Goal: Information Seeking & Learning: Check status

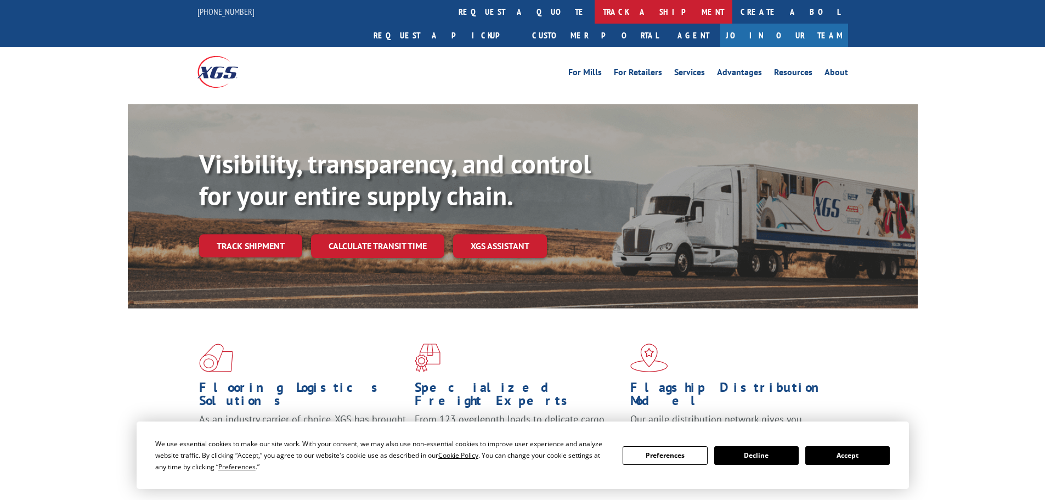
click at [595, 14] on link "track a shipment" at bounding box center [664, 12] width 138 height 24
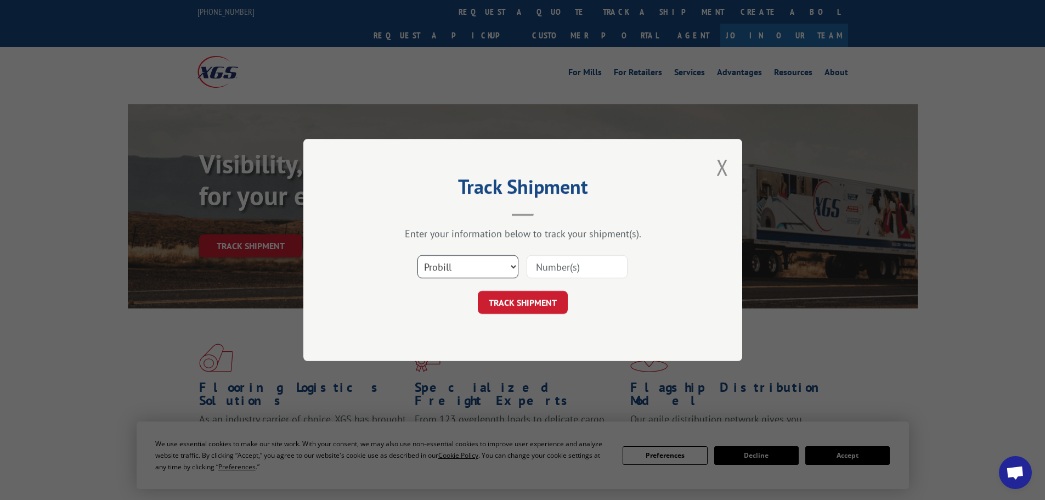
click at [456, 271] on select "Select category... Probill BOL PO" at bounding box center [468, 266] width 101 height 23
select select "bol"
click at [418, 255] on select "Select category... Probill BOL PO" at bounding box center [468, 266] width 101 height 23
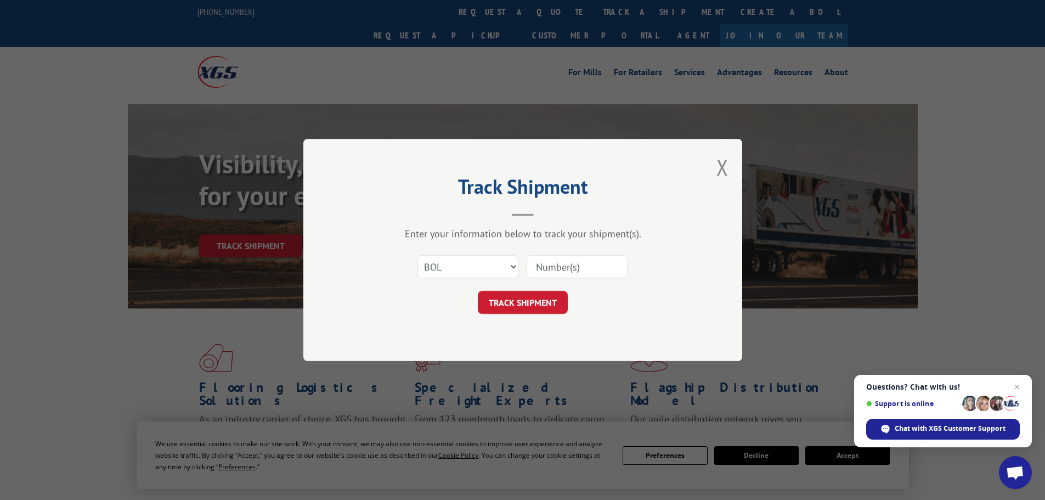
click at [535, 267] on input at bounding box center [577, 266] width 101 height 23
click at [568, 261] on input at bounding box center [577, 266] width 101 height 23
paste input "17516861"
type input "17516861"
click at [530, 303] on button "TRACK SHIPMENT" at bounding box center [523, 302] width 90 height 23
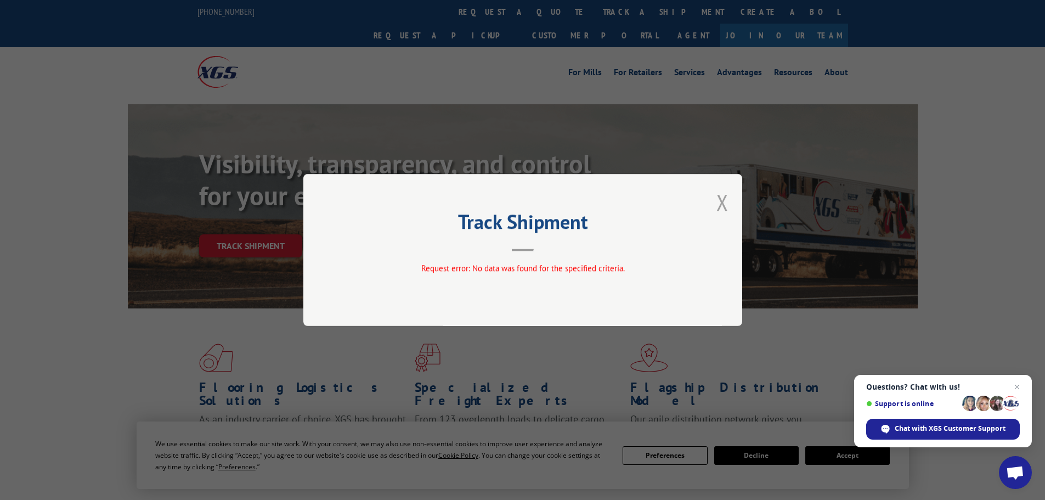
click at [728, 203] on button "Close modal" at bounding box center [723, 202] width 12 height 29
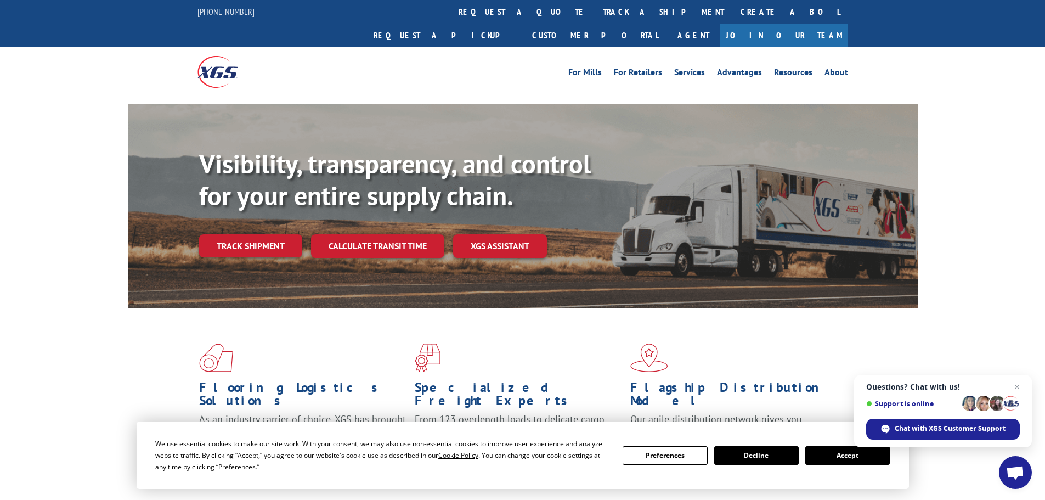
drag, startPoint x: 570, startPoint y: 331, endPoint x: 627, endPoint y: 313, distance: 59.5
click at [574, 343] on span at bounding box center [523, 357] width 216 height 29
click at [1013, 380] on span "Close chat" at bounding box center [1018, 387] width 14 height 14
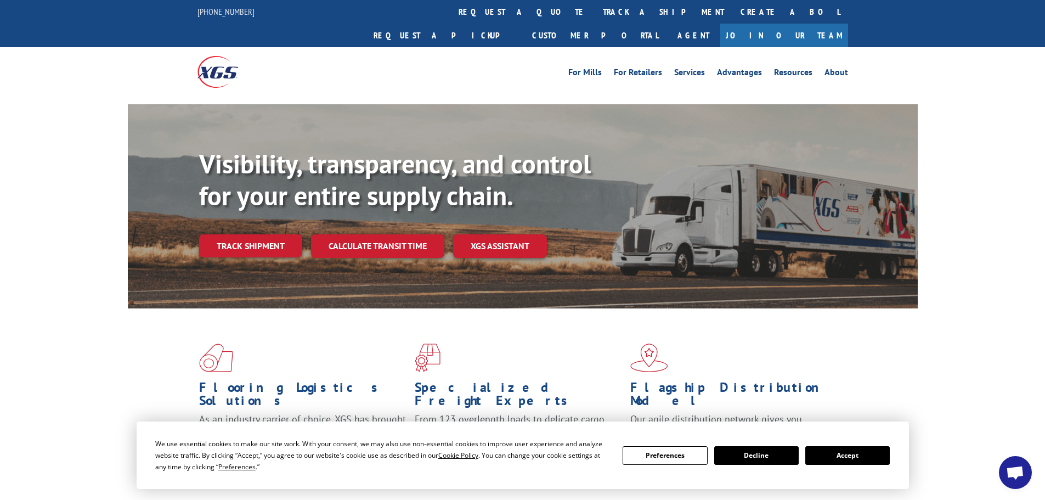
click at [758, 453] on button "Decline" at bounding box center [756, 455] width 84 height 19
